Goal: Transaction & Acquisition: Purchase product/service

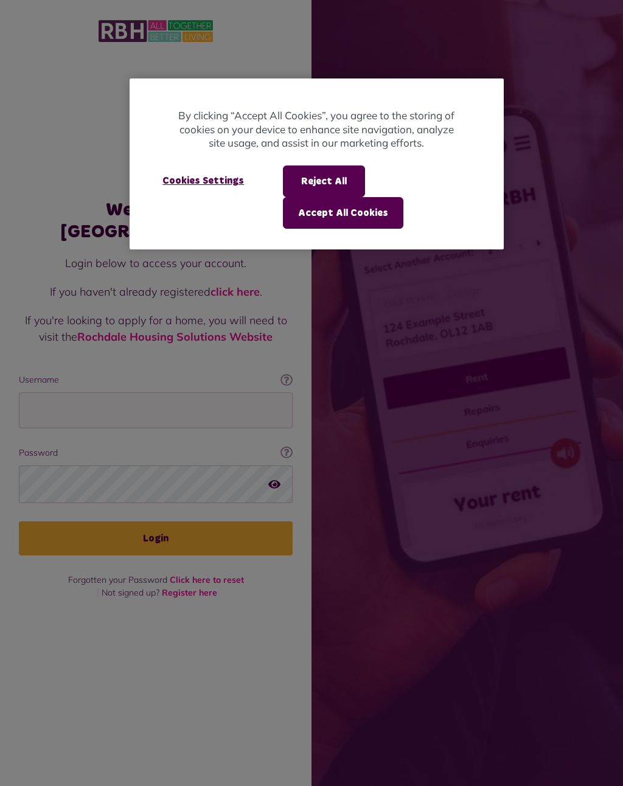
click at [375, 216] on button "Accept All Cookies" at bounding box center [343, 213] width 120 height 32
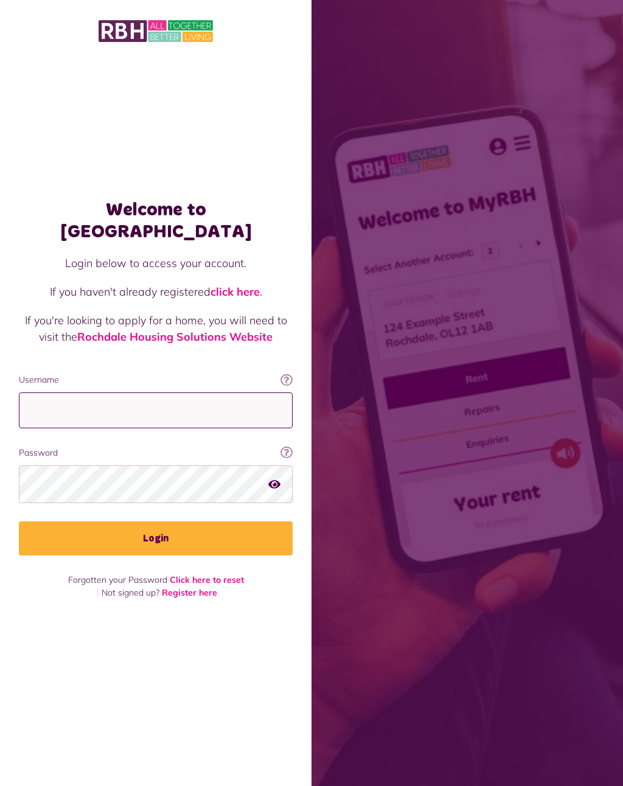
click at [60, 408] on input "Username" at bounding box center [156, 410] width 274 height 36
type input "**********"
click at [190, 536] on button "Login" at bounding box center [156, 538] width 274 height 34
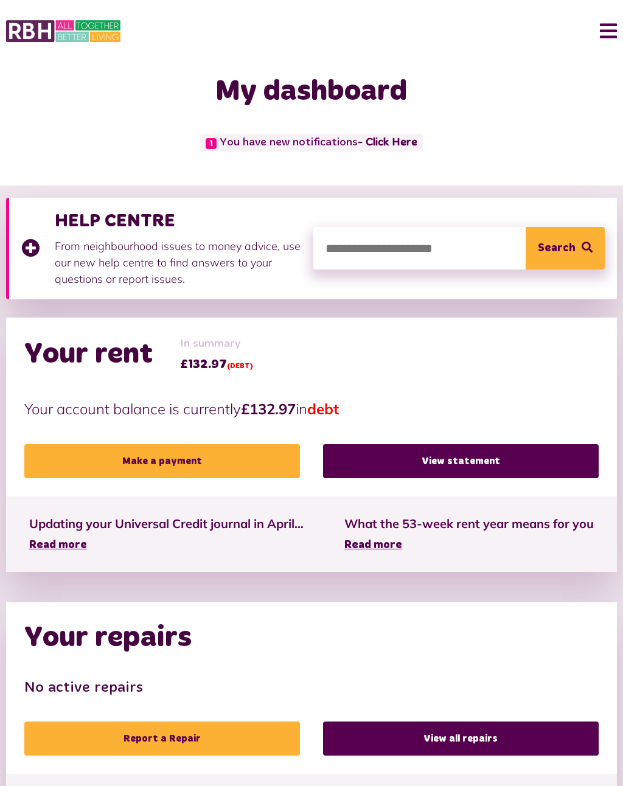
click at [129, 458] on link "Make a payment" at bounding box center [161, 461] width 275 height 34
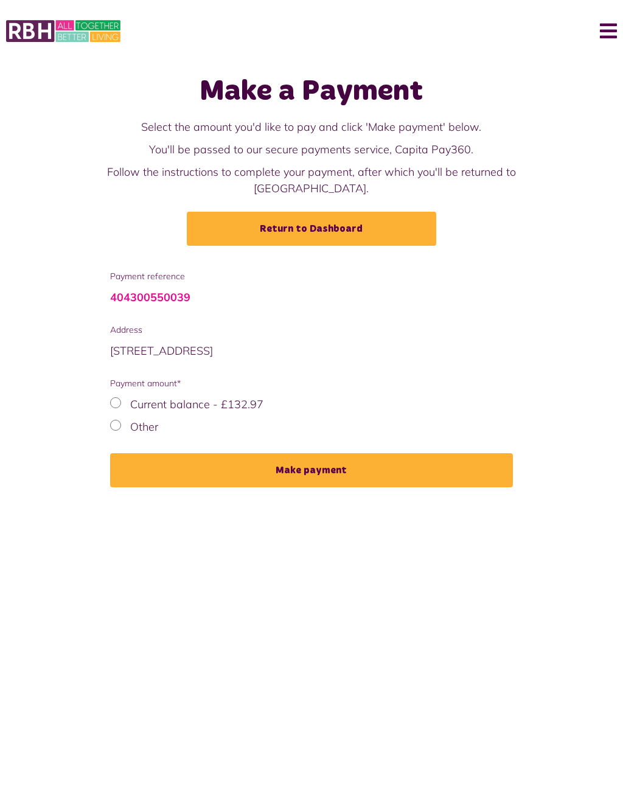
click at [295, 463] on button "Make payment" at bounding box center [311, 470] width 403 height 34
